Goal: Complete application form

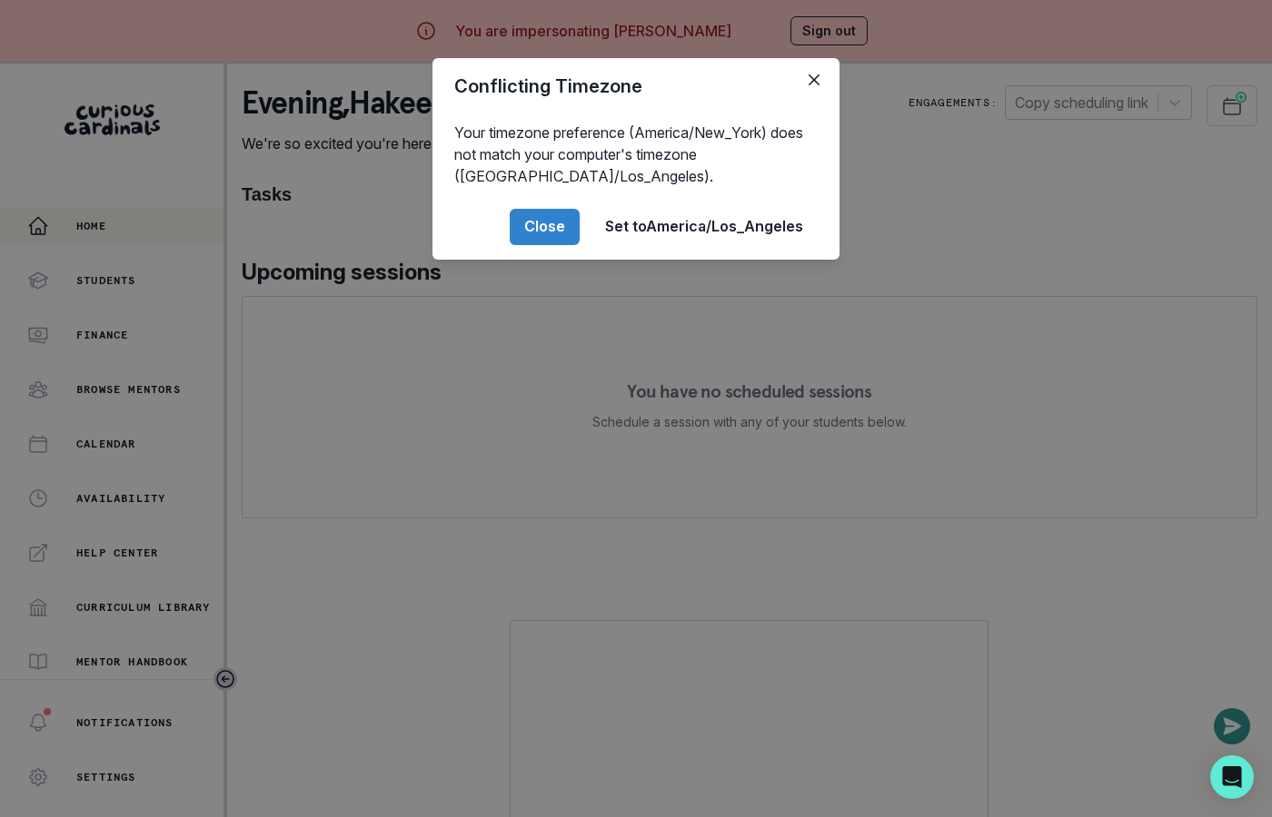
click at [305, 438] on div "Conflicting Timezone Your timezone preference (America/New_York) does not match…" at bounding box center [636, 408] width 1272 height 817
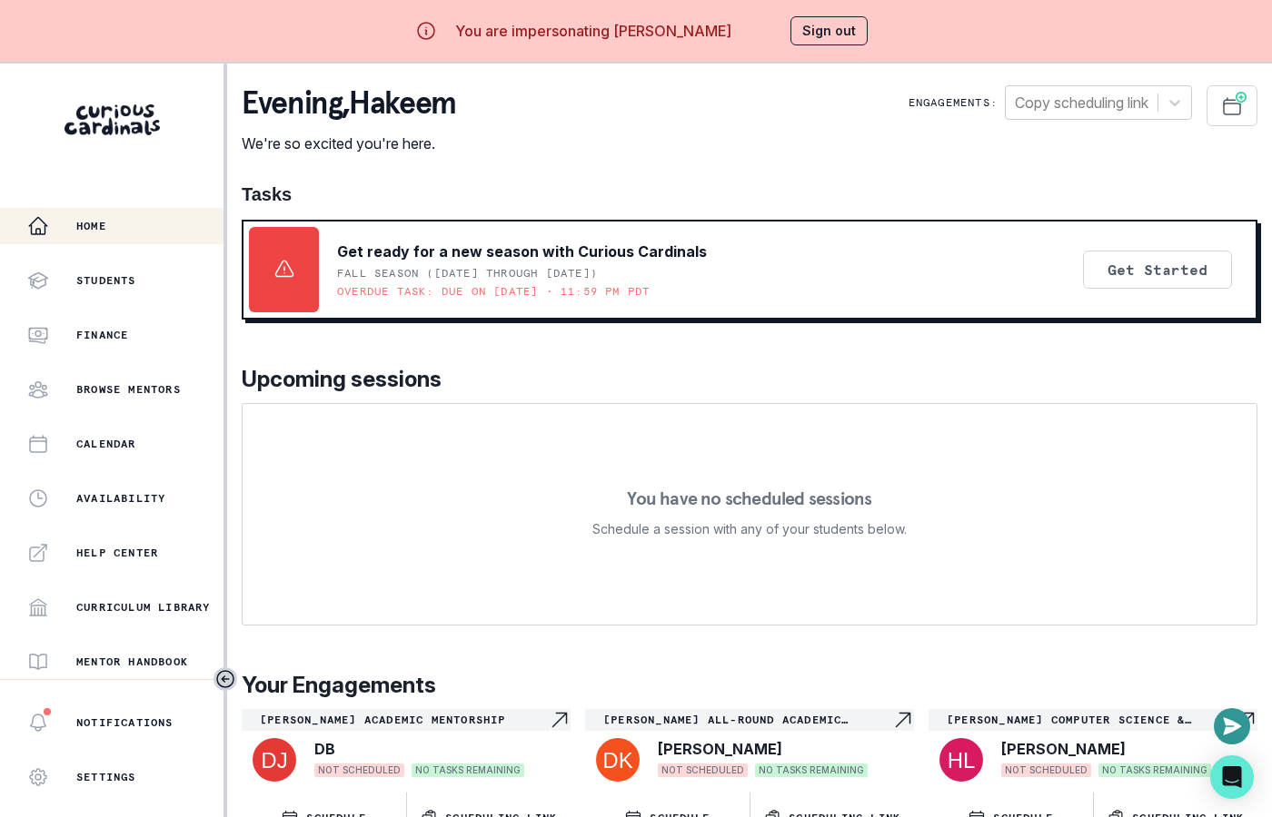
scroll to position [63, 0]
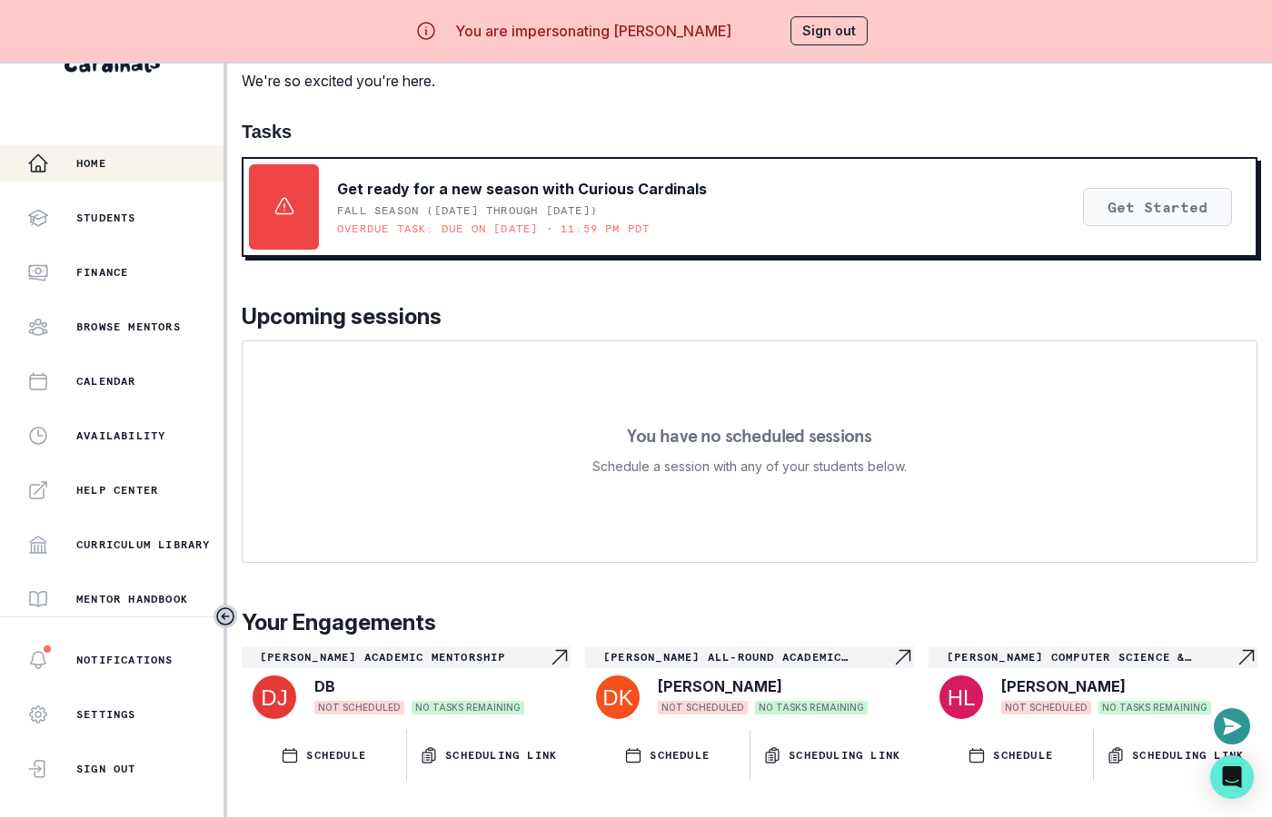
click at [1140, 208] on button "Get Started" at bounding box center [1157, 207] width 149 height 38
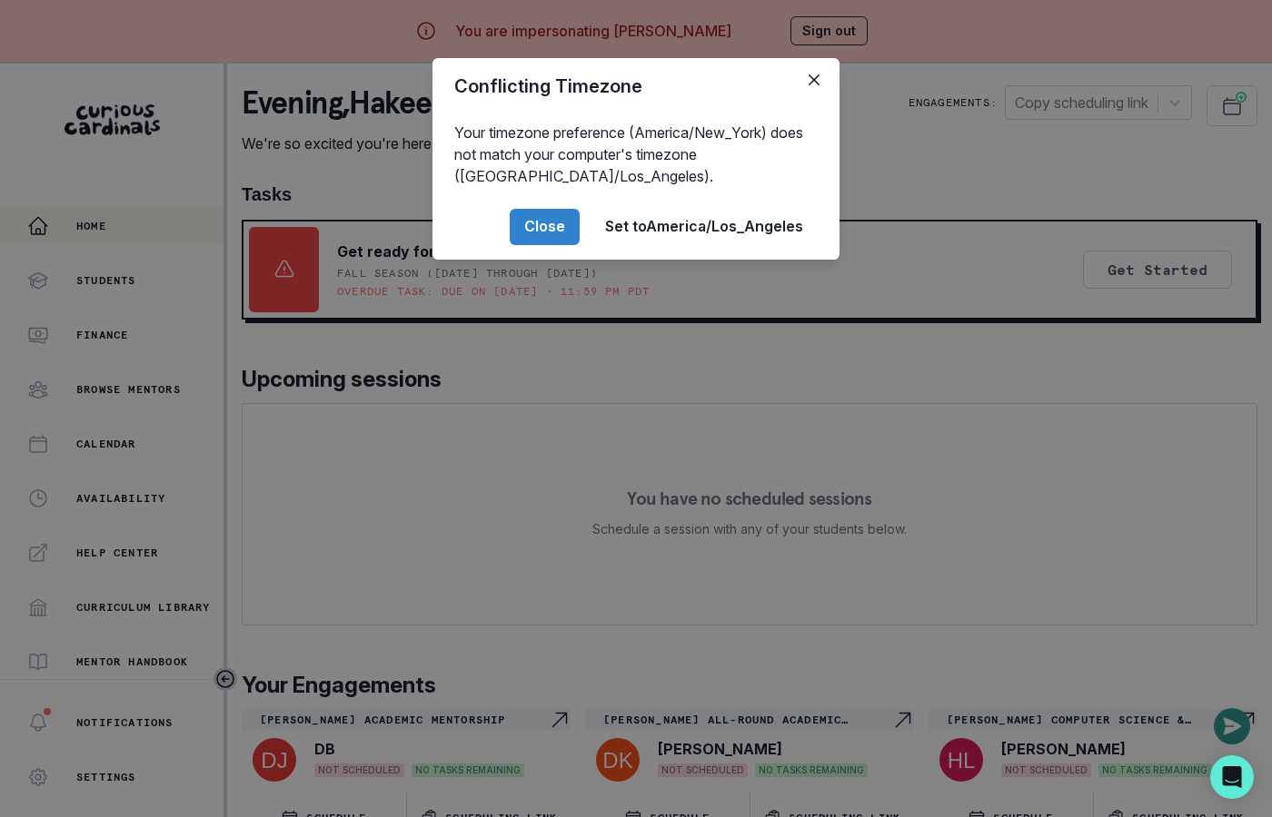
click at [904, 557] on div "Conflicting Timezone Your timezone preference (America/New_York) does not match…" at bounding box center [636, 408] width 1272 height 817
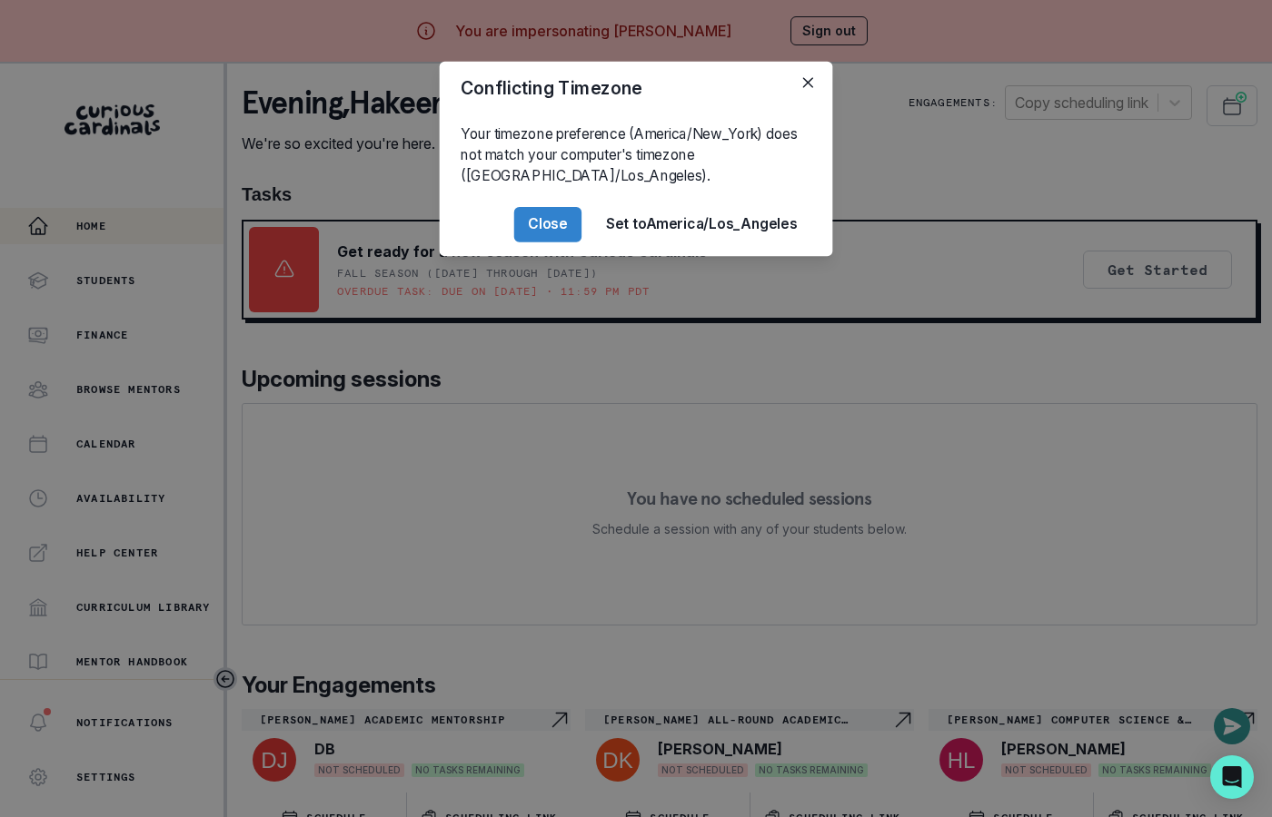
scroll to position [63, 0]
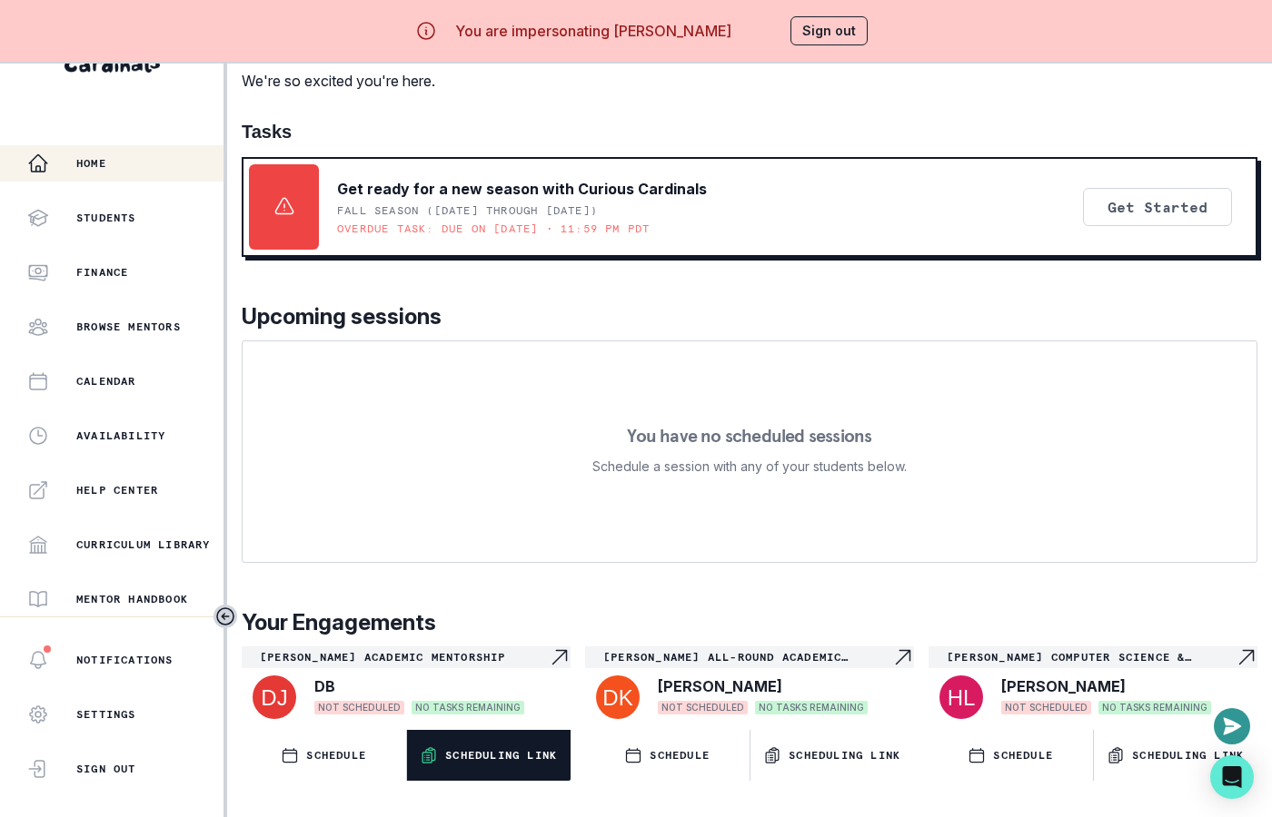
click at [509, 763] on p "Scheduling Link" at bounding box center [501, 755] width 112 height 15
click at [856, 28] on button "Sign out" at bounding box center [828, 30] width 77 height 29
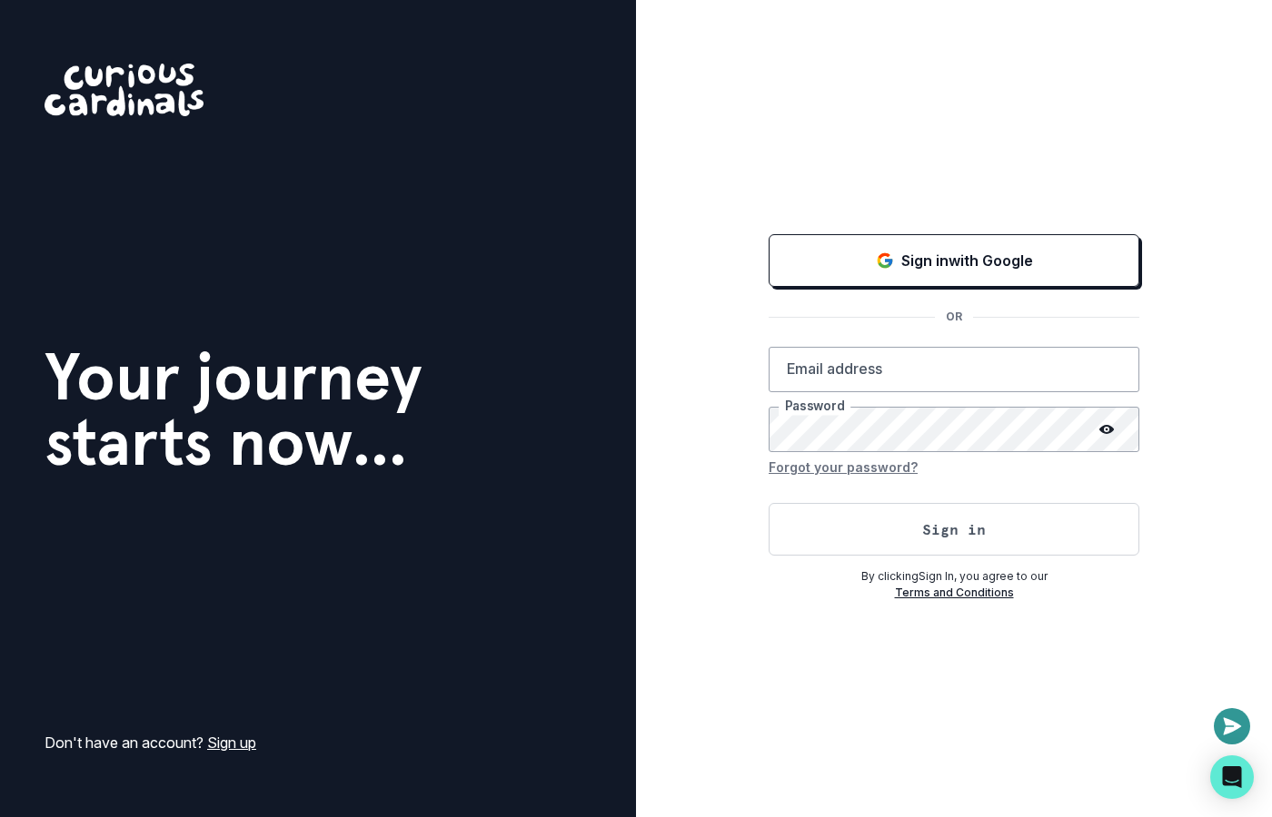
type input "[EMAIL_ADDRESS][DOMAIN_NAME]"
